Goal: Obtain resource: Download file/media

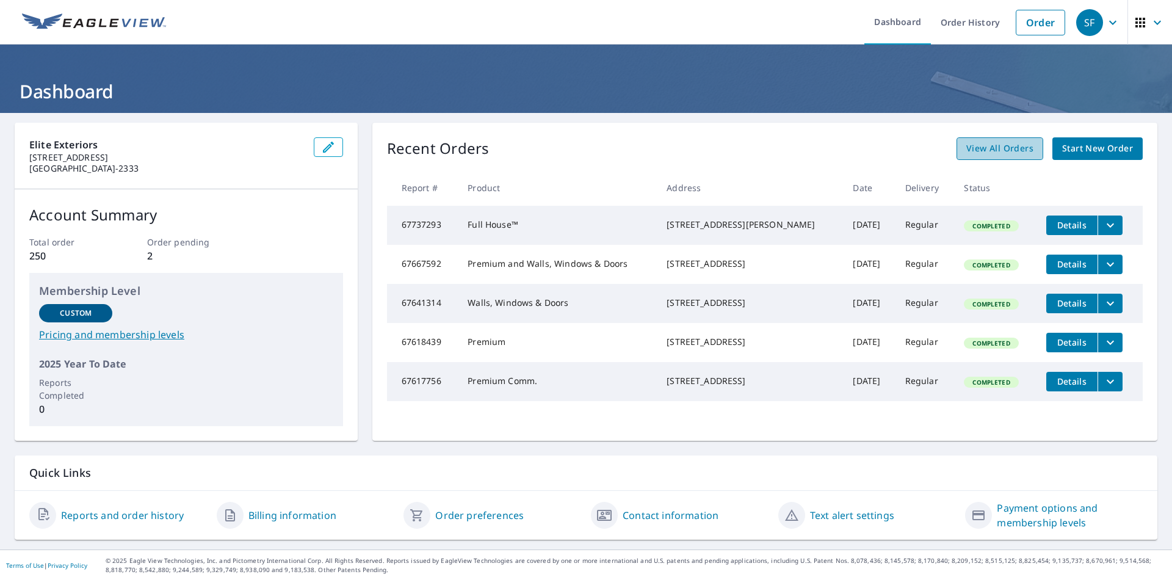
click at [1006, 145] on span "View All Orders" at bounding box center [999, 148] width 67 height 15
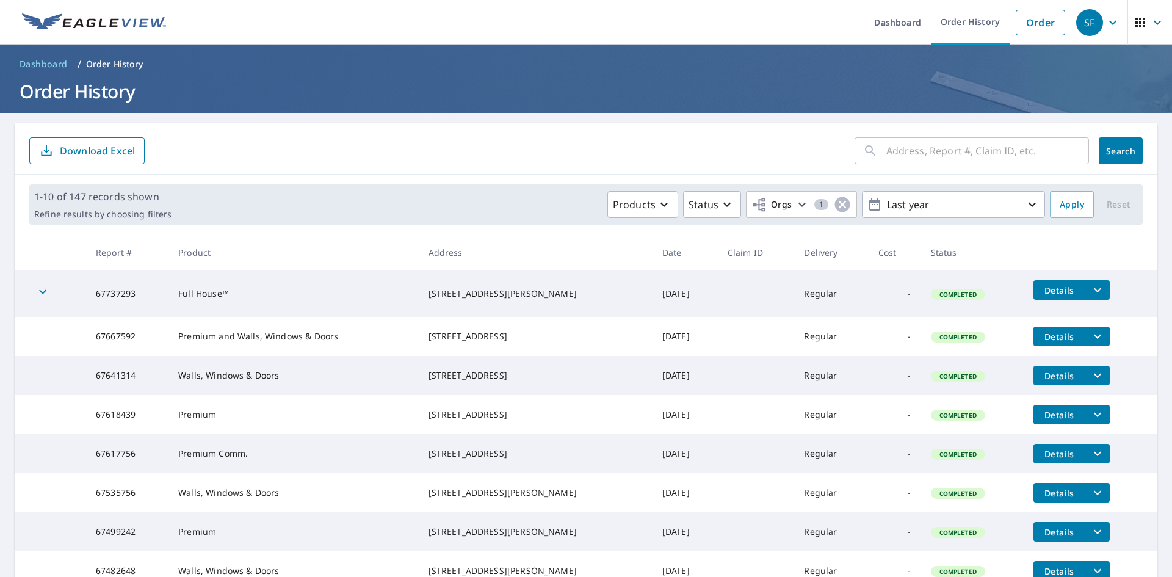
click at [999, 159] on input "text" at bounding box center [987, 151] width 203 height 34
type input "3006 boyl"
click at [1112, 150] on span "Search" at bounding box center [1121, 151] width 24 height 12
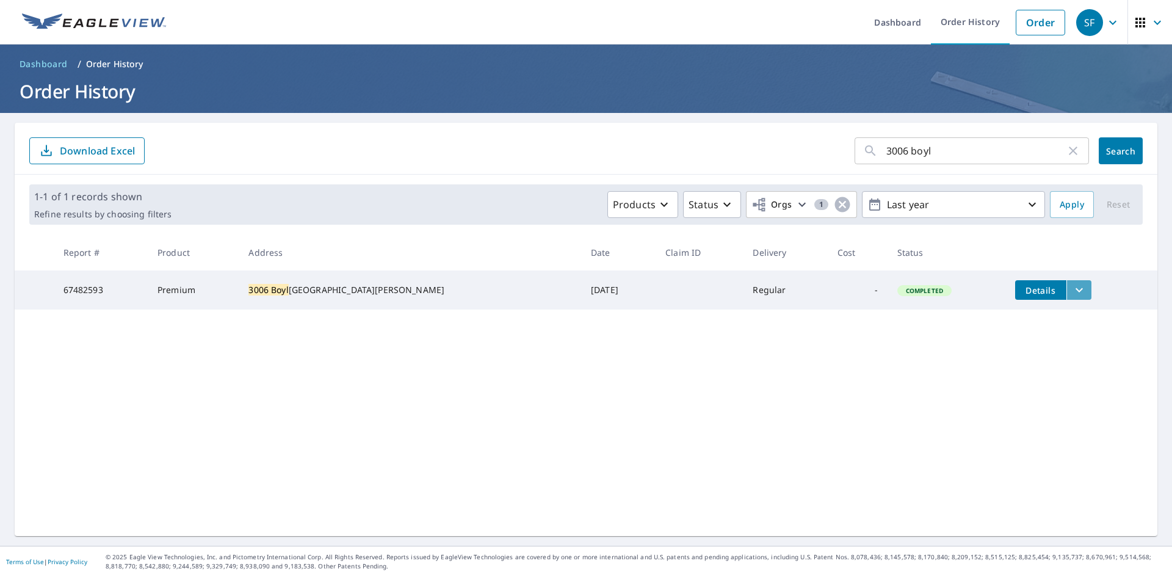
click at [1066, 287] on button "filesDropdownBtn-67482593" at bounding box center [1078, 290] width 25 height 20
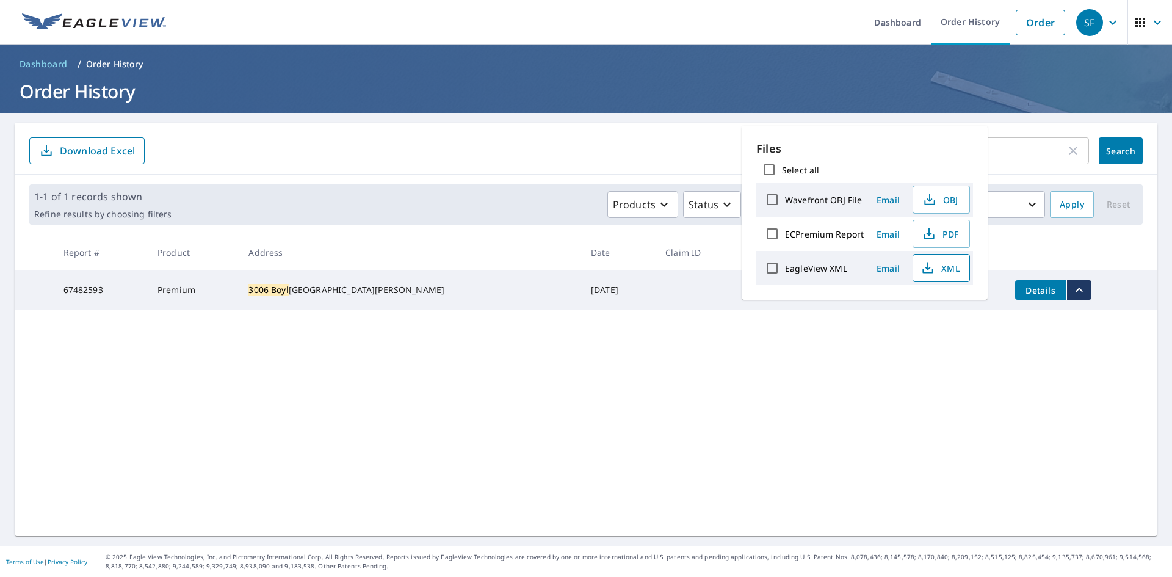
click at [923, 269] on icon "button" at bounding box center [928, 268] width 15 height 15
click at [941, 233] on span "PDF" at bounding box center [940, 233] width 39 height 15
